Goal: Task Accomplishment & Management: Use online tool/utility

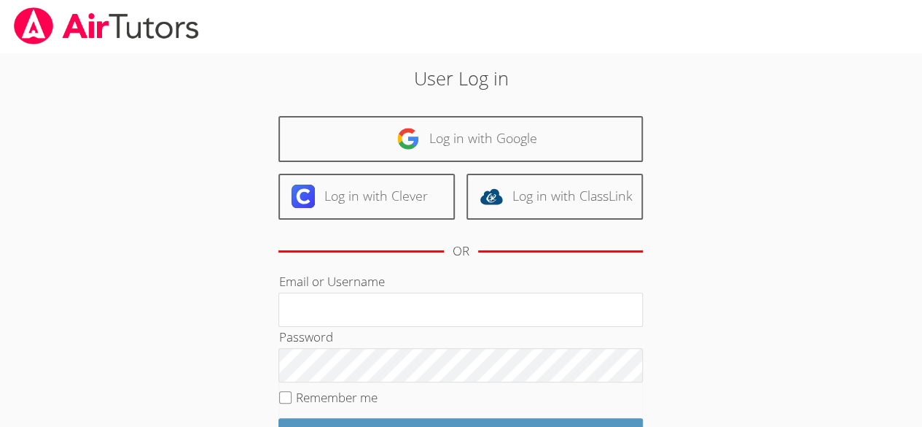
scroll to position [3, 0]
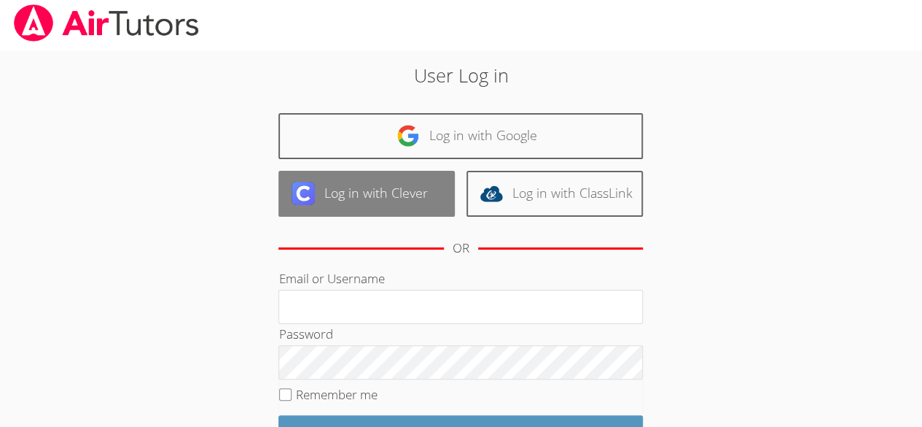
click at [328, 195] on link "Log in with Clever" at bounding box center [367, 194] width 176 height 46
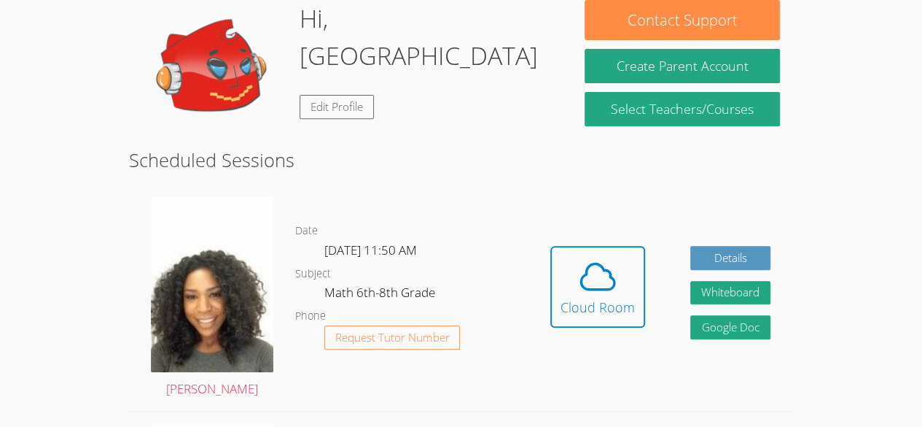
scroll to position [269, 0]
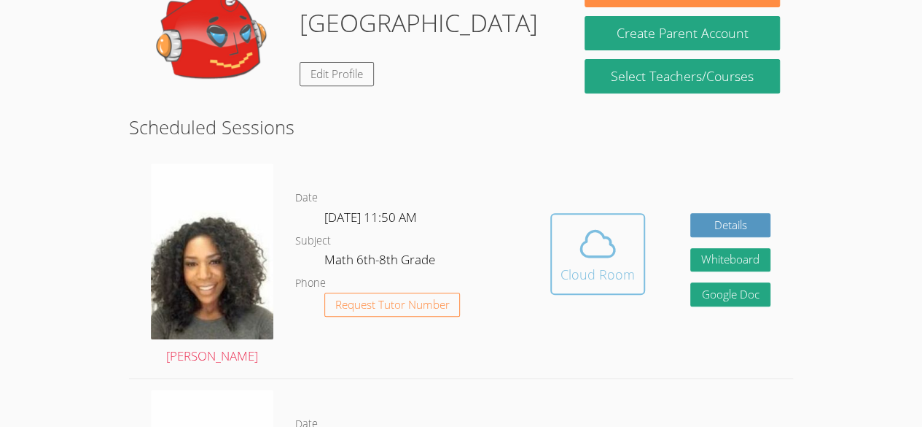
click at [621, 279] on div "Cloud Room" at bounding box center [598, 274] width 74 height 20
click at [578, 289] on button "Cloud Room" at bounding box center [598, 254] width 95 height 82
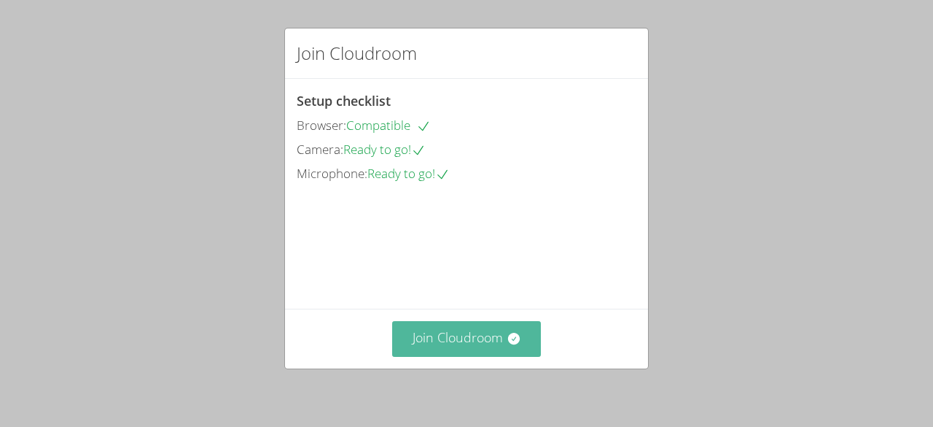
click at [480, 356] on button "Join Cloudroom" at bounding box center [466, 339] width 149 height 36
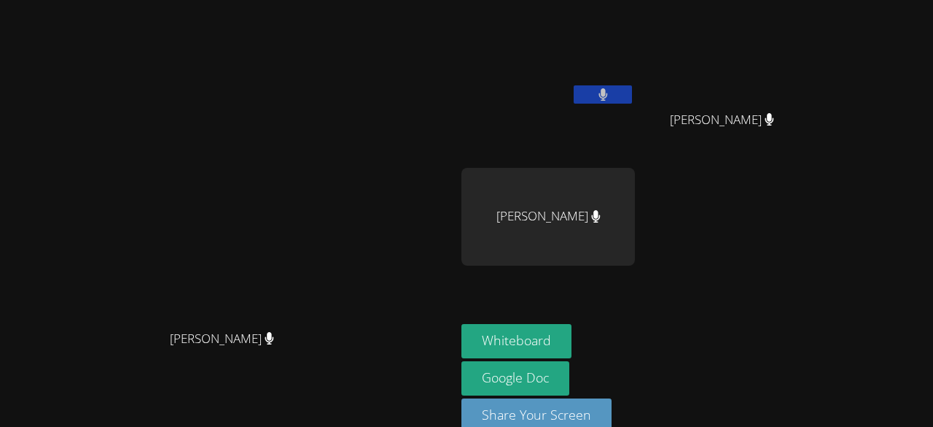
click at [578, 98] on button at bounding box center [603, 94] width 58 height 18
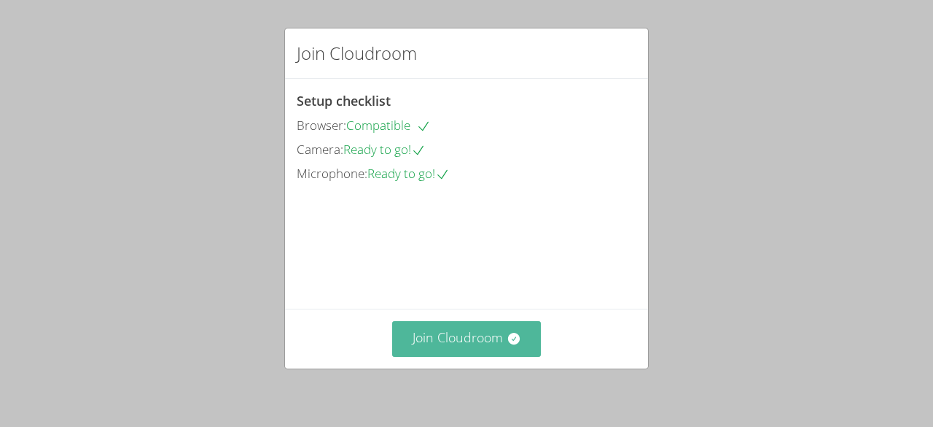
click at [498, 333] on button "Join Cloudroom" at bounding box center [466, 339] width 149 height 36
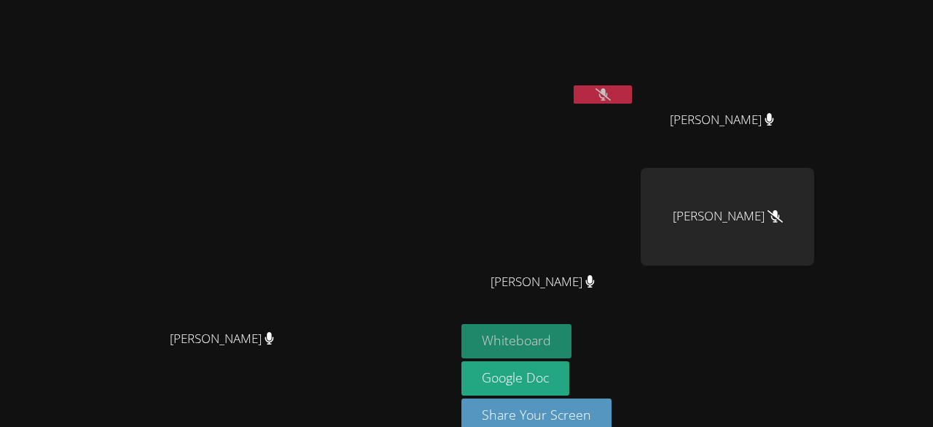
click at [572, 342] on button "Whiteboard" at bounding box center [517, 341] width 110 height 34
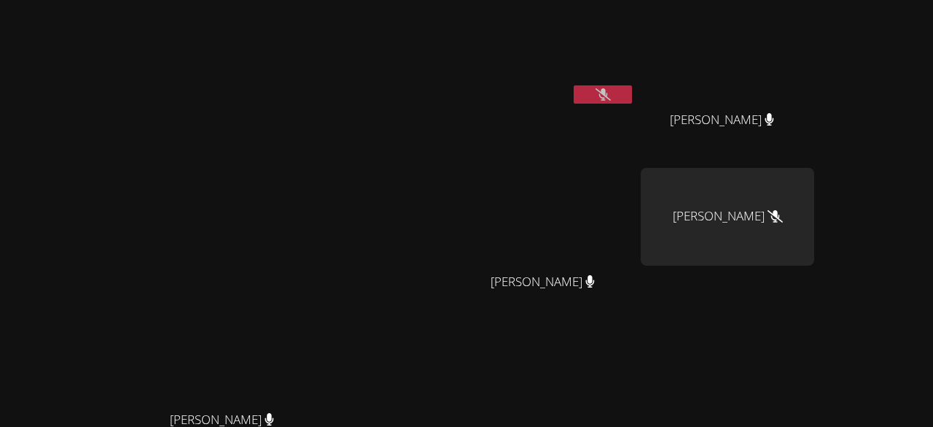
click at [611, 98] on icon at bounding box center [603, 94] width 15 height 12
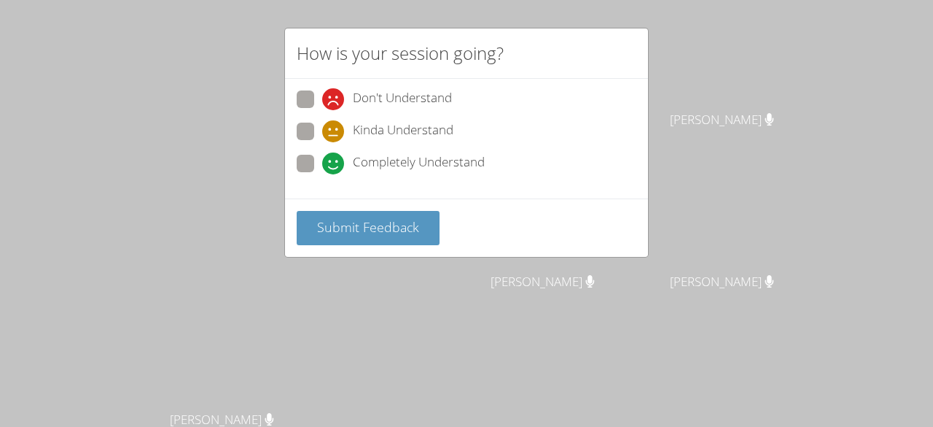
click at [318, 171] on label "Completely Understand" at bounding box center [391, 165] width 188 height 20
click at [322, 167] on input "Completely Understand" at bounding box center [328, 161] width 12 height 12
radio input "true"
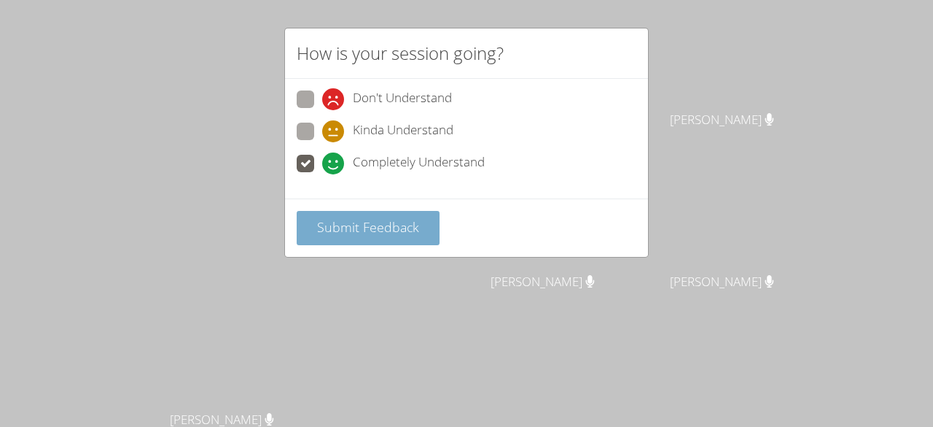
click at [336, 225] on span "Submit Feedback" at bounding box center [368, 227] width 102 height 18
